Goal: Task Accomplishment & Management: Manage account settings

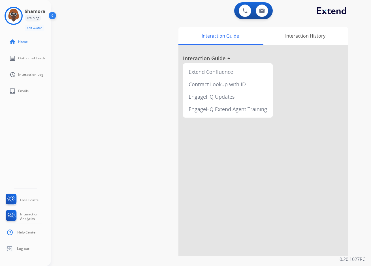
click at [50, 14] on img at bounding box center [53, 16] width 11 height 11
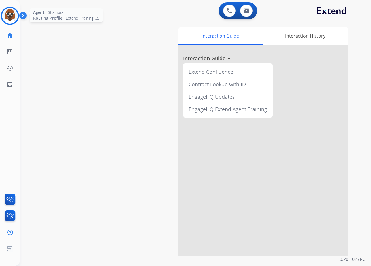
click at [11, 17] on img at bounding box center [10, 16] width 16 height 16
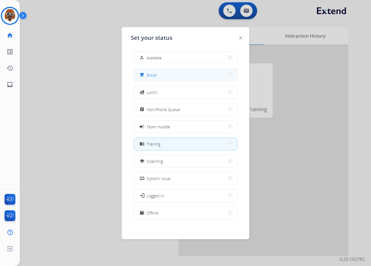
click at [162, 73] on button "free_breakfast Break" at bounding box center [185, 75] width 103 height 12
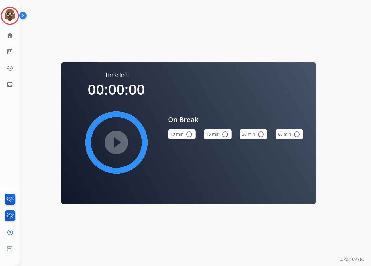
click at [223, 135] on mat-icon "radio_button_unchecked" at bounding box center [225, 134] width 7 height 7
click at [120, 139] on mat-icon "play_circle_filled" at bounding box center [116, 142] width 7 height 7
click at [14, 15] on img at bounding box center [10, 16] width 16 height 16
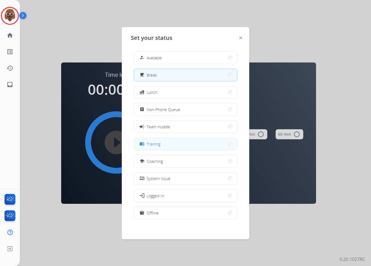
click at [184, 143] on button "menu_book Training" at bounding box center [185, 144] width 103 height 12
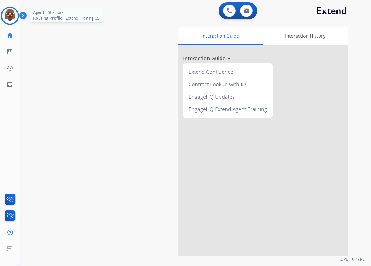
click at [10, 18] on img at bounding box center [10, 16] width 16 height 16
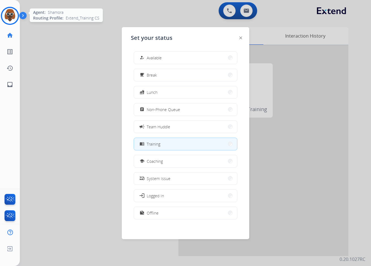
click at [10, 18] on img at bounding box center [10, 16] width 16 height 16
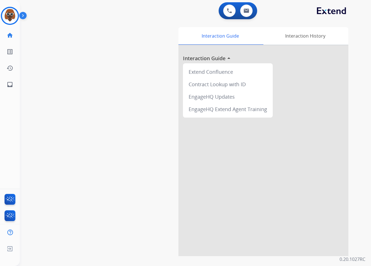
click at [148, 119] on div "swap_horiz Break voice bridge close_fullscreen Connect 3-Way Call merge_type Se…" at bounding box center [189, 138] width 338 height 236
drag, startPoint x: 164, startPoint y: 48, endPoint x: 170, endPoint y: 29, distance: 19.8
